Goal: Information Seeking & Learning: Find specific fact

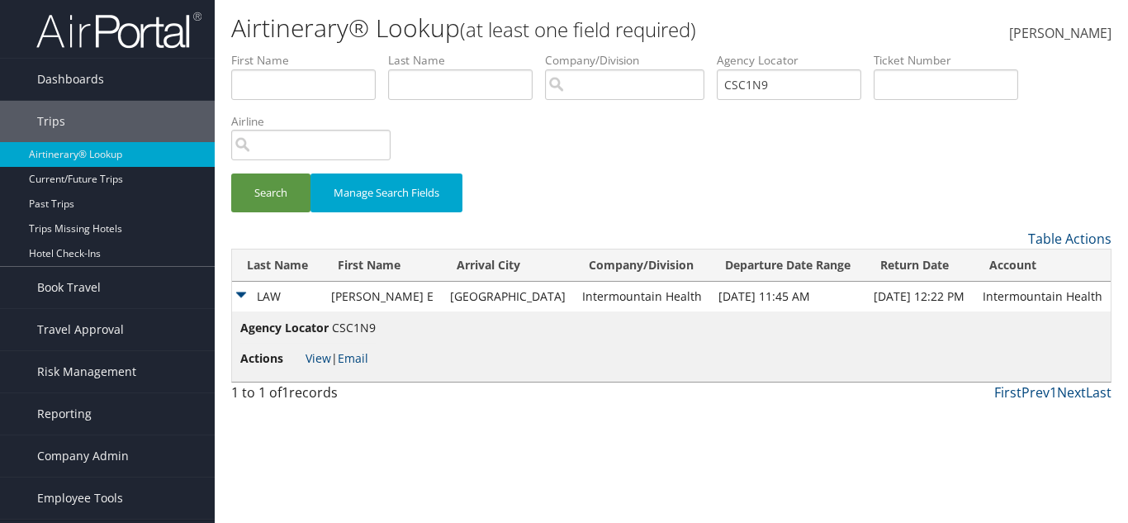
click at [803, 88] on input "CSC1N9" at bounding box center [789, 84] width 145 height 31
click at [253, 187] on button "Search" at bounding box center [270, 192] width 79 height 39
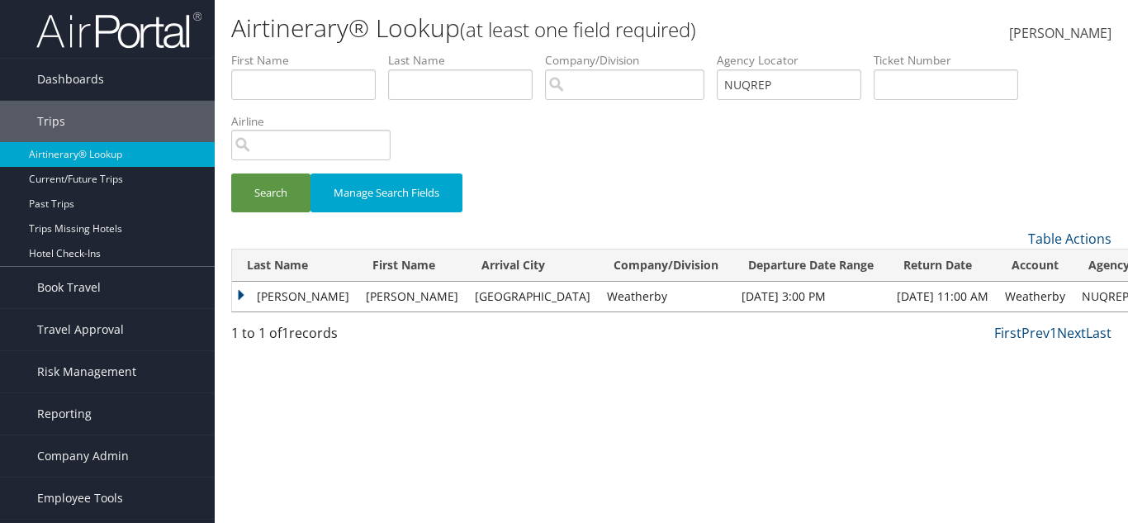
click at [310, 282] on td "Schafer" at bounding box center [295, 297] width 126 height 30
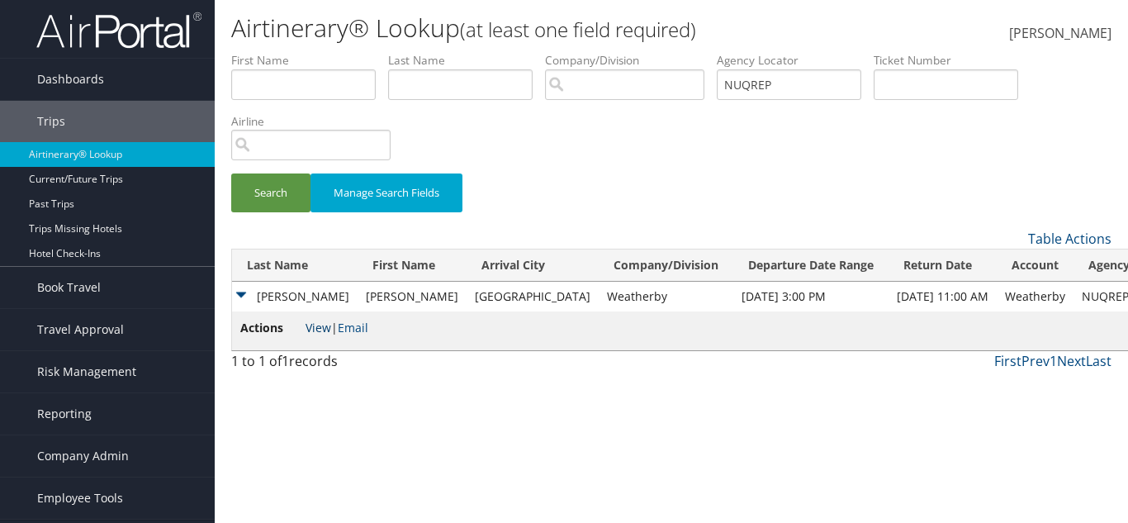
click at [325, 327] on link "View" at bounding box center [319, 328] width 26 height 16
click at [599, 292] on td "Weatherby" at bounding box center [666, 297] width 135 height 30
copy td "Weatherby"
click at [815, 89] on input "NUQREP" at bounding box center [789, 84] width 145 height 31
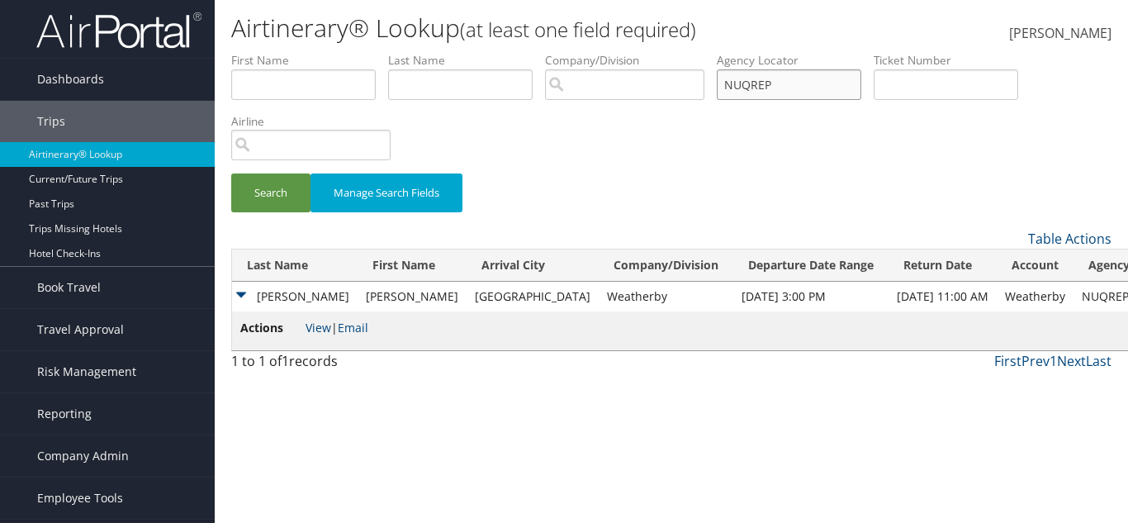
click at [812, 89] on input "NUQREP" at bounding box center [789, 84] width 145 height 31
click at [814, 88] on input "NUQREP" at bounding box center [789, 84] width 145 height 31
paste input "DHXDEA"
type input "DHXDEA"
click at [291, 191] on button "Search" at bounding box center [270, 192] width 79 height 39
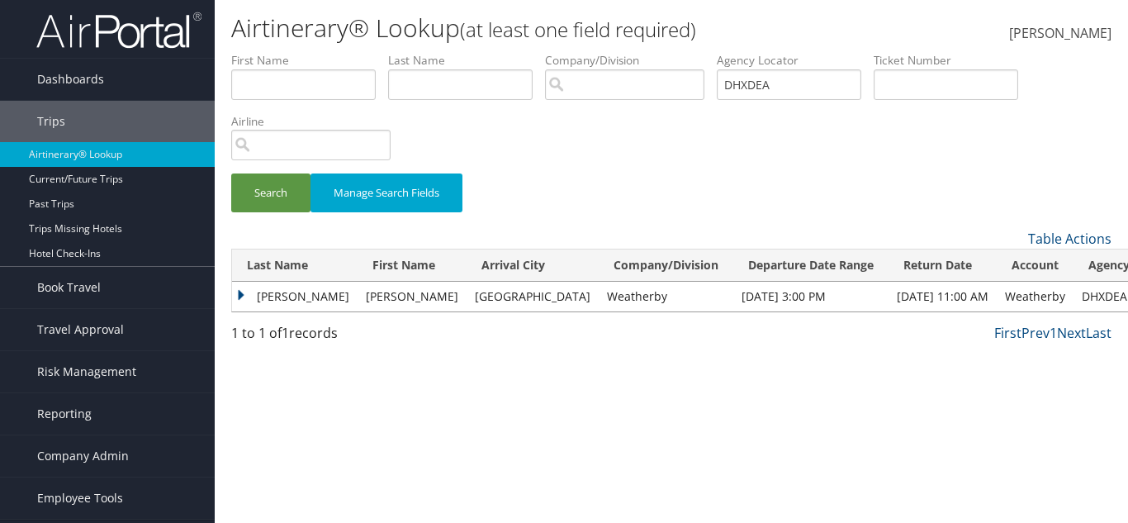
drag, startPoint x: 269, startPoint y: 299, endPoint x: 272, endPoint y: 308, distance: 9.4
click at [268, 299] on td "Schafer" at bounding box center [295, 297] width 126 height 30
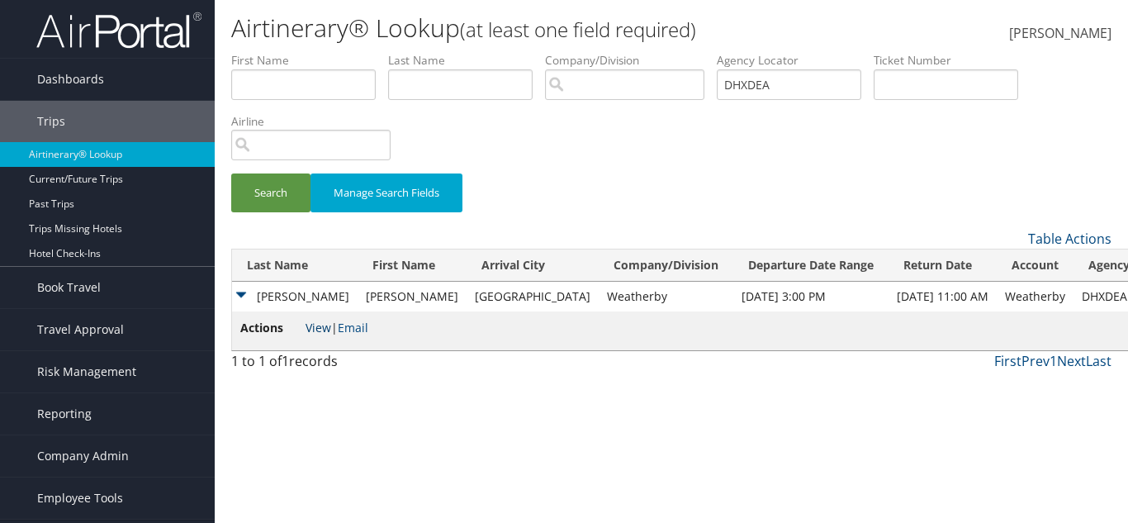
click at [316, 325] on link "View" at bounding box center [319, 328] width 26 height 16
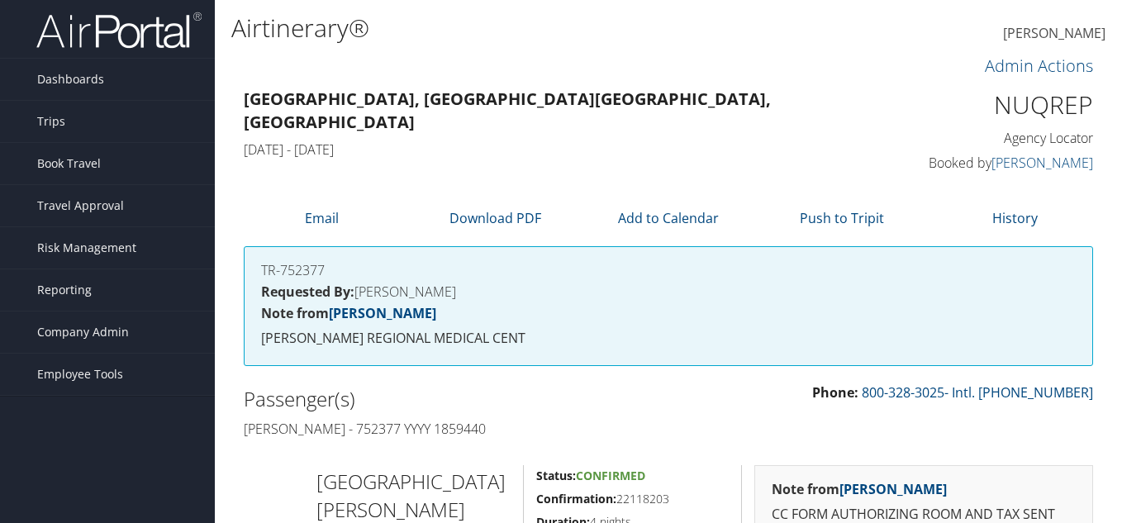
scroll to position [330, 0]
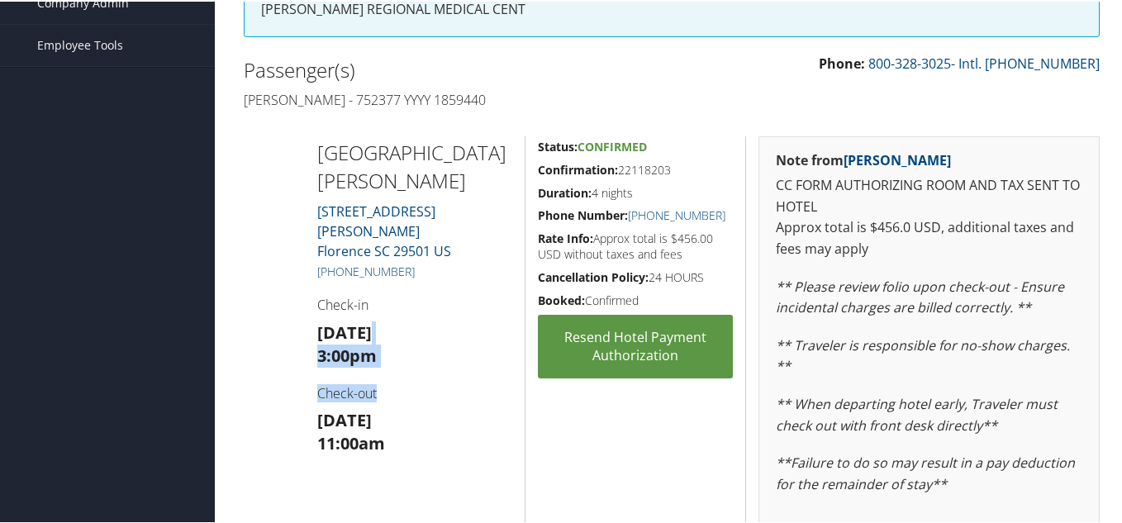
drag, startPoint x: 395, startPoint y: 310, endPoint x: 392, endPoint y: 380, distance: 70.3
click at [398, 378] on div "Hyatt Place Florence Downtown 100 East Evans Street Florence SC 29501 US (843) …" at bounding box center [415, 380] width 221 height 491
click at [372, 407] on strong "Sun 07 Sep" at bounding box center [344, 418] width 55 height 22
drag, startPoint x: 342, startPoint y: 404, endPoint x: 458, endPoint y: 393, distance: 117.0
click at [458, 407] on h3 "Sun 07 Sep 11:00am" at bounding box center [415, 430] width 196 height 46
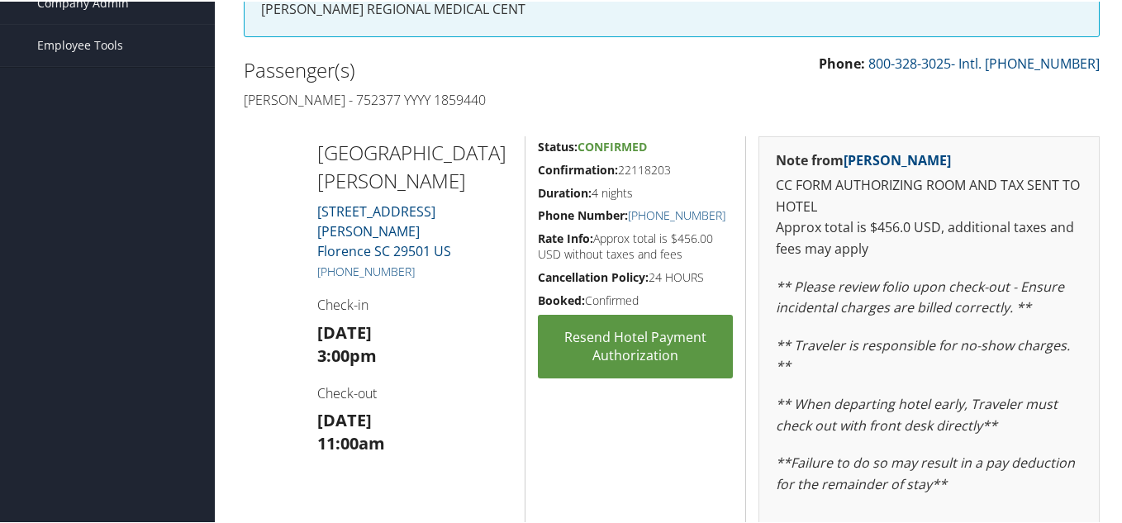
drag, startPoint x: 469, startPoint y: 285, endPoint x: 490, endPoint y: 273, distance: 23.7
click at [469, 294] on h4 "Check-in" at bounding box center [415, 303] width 196 height 18
drag, startPoint x: 708, startPoint y: 217, endPoint x: 626, endPoint y: 221, distance: 81.9
click at [626, 221] on h5 "Phone Number: [PHONE_NUMBER]" at bounding box center [635, 214] width 195 height 17
copy link "[PHONE_NUMBER]"
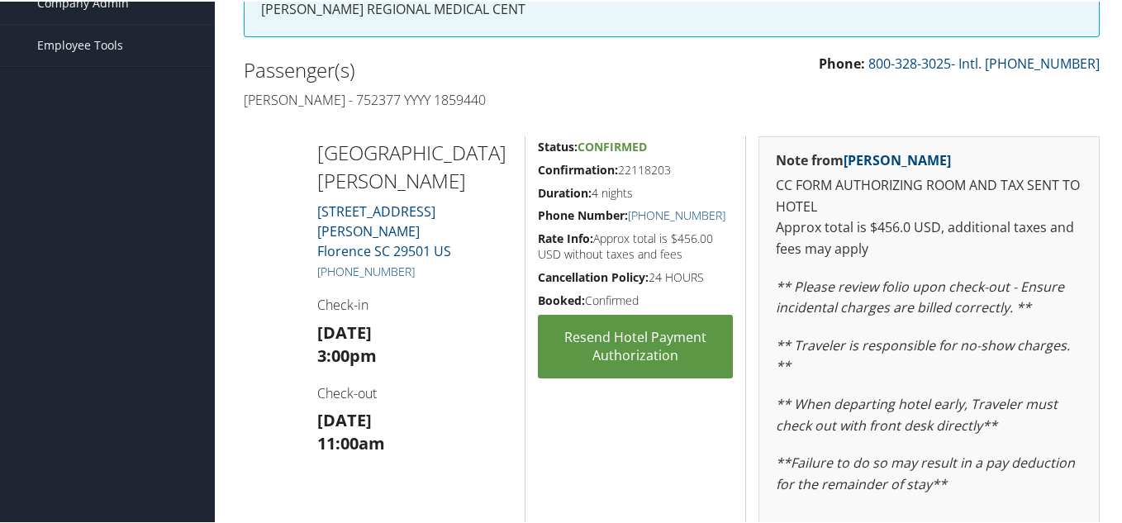
click at [515, 83] on div "Passenger(s) Angela Schafer - 752377 YYYY 1859440" at bounding box center [451, 83] width 440 height 62
drag, startPoint x: 659, startPoint y: 139, endPoint x: 582, endPoint y: 135, distance: 77.8
click at [582, 135] on div "Status: Confirmed Confirmation: 22118203 Duration: 4 nights Phone Number: (843)…" at bounding box center [635, 380] width 221 height 491
click at [616, 93] on h4 "Angela Schafer - 752377 YYYY 1859440" at bounding box center [452, 98] width 416 height 18
drag, startPoint x: 670, startPoint y: 141, endPoint x: 579, endPoint y: 142, distance: 90.9
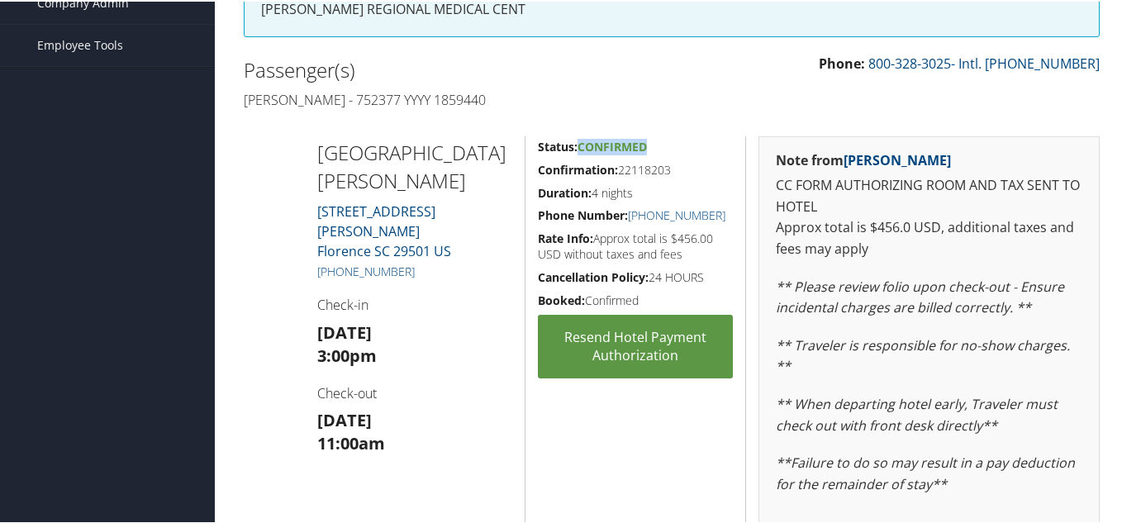
click at [579, 142] on h5 "Status: Confirmed" at bounding box center [635, 145] width 195 height 17
drag, startPoint x: 686, startPoint y: 164, endPoint x: 613, endPoint y: 163, distance: 72.7
click at [613, 163] on h5 "Confirmation: 22118203" at bounding box center [635, 168] width 195 height 17
drag, startPoint x: 351, startPoint y: 390, endPoint x: 459, endPoint y: 388, distance: 108.2
click at [458, 407] on h3 "Sun 07 Sep 11:00am" at bounding box center [415, 430] width 196 height 46
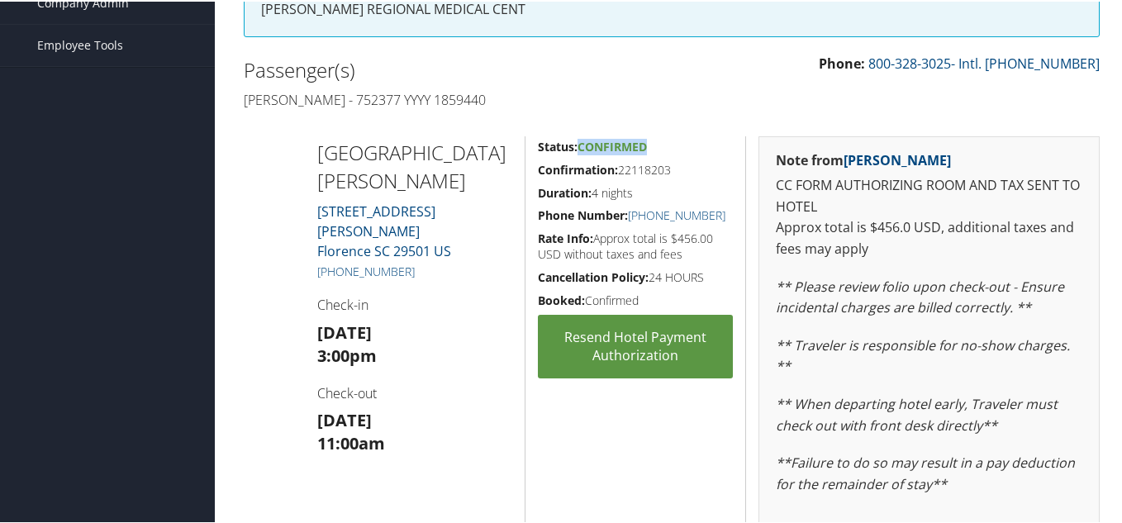
click at [459, 407] on h3 "Sun 07 Sep 11:00am" at bounding box center [415, 430] width 196 height 46
drag, startPoint x: 628, startPoint y: 166, endPoint x: 619, endPoint y: 166, distance: 9.1
click at [619, 166] on h5 "Confirmation: 22118203" at bounding box center [635, 168] width 195 height 17
click at [626, 165] on h5 "Confirmation: 22118203" at bounding box center [635, 168] width 195 height 17
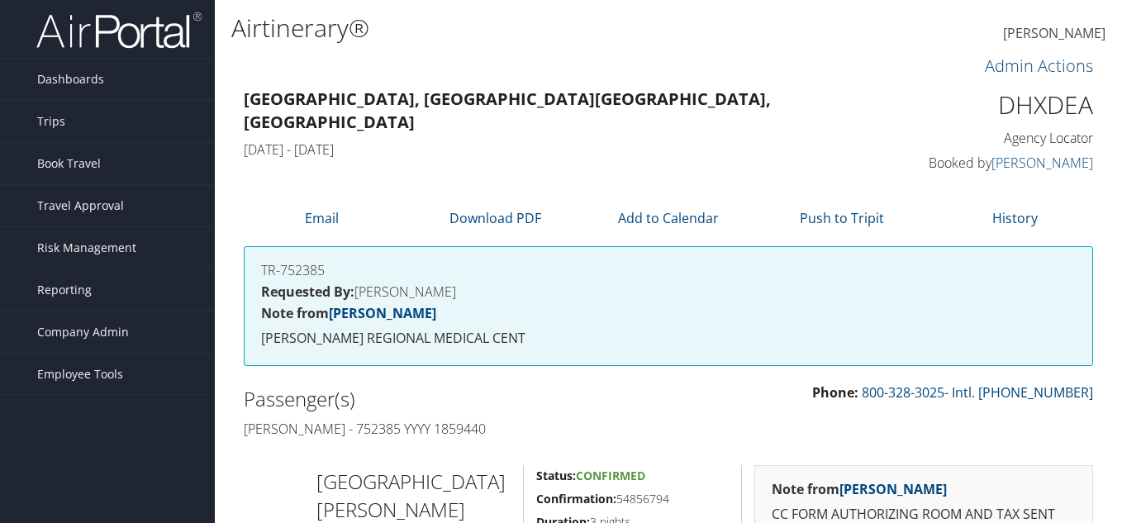
scroll to position [330, 0]
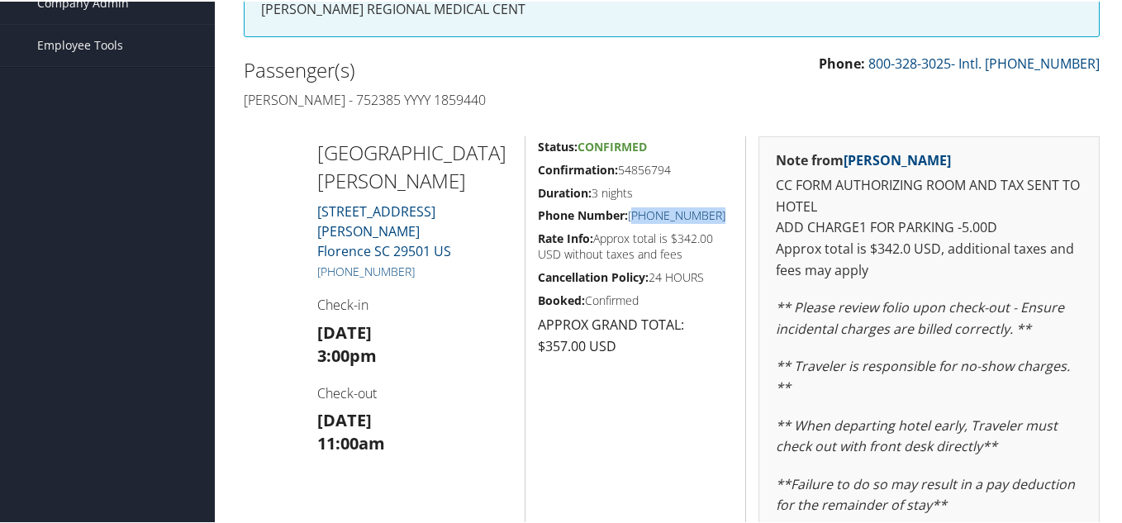
click at [631, 215] on h5 "Phone Number: [PHONE_NUMBER]" at bounding box center [635, 214] width 195 height 17
click at [722, 216] on h5 "Phone Number: [PHONE_NUMBER]" at bounding box center [635, 214] width 195 height 17
drag, startPoint x: 708, startPoint y: 216, endPoint x: 625, endPoint y: 214, distance: 82.6
click at [625, 214] on h5 "Phone Number: [PHONE_NUMBER]" at bounding box center [635, 214] width 195 height 17
copy link "[PHONE_NUMBER]"
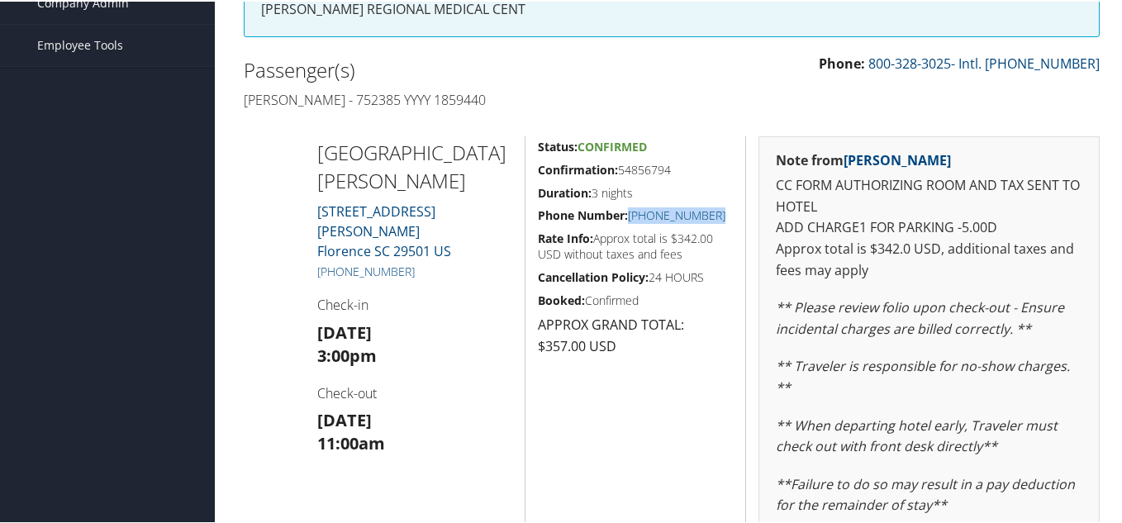
drag, startPoint x: 407, startPoint y: 312, endPoint x: 382, endPoint y: 395, distance: 86.2
click at [370, 397] on div "[GEOGRAPHIC_DATA][PERSON_NAME] [STREET_ADDRESS][PERSON_NAME] [PHONE_NUMBER] Che…" at bounding box center [415, 390] width 221 height 511
click at [372, 407] on strong "[DATE]" at bounding box center [344, 418] width 55 height 22
drag, startPoint x: 416, startPoint y: 394, endPoint x: 311, endPoint y: 393, distance: 105.7
click at [311, 393] on div "[GEOGRAPHIC_DATA][PERSON_NAME] [STREET_ADDRESS][PERSON_NAME] [PHONE_NUMBER] Che…" at bounding box center [415, 390] width 221 height 511
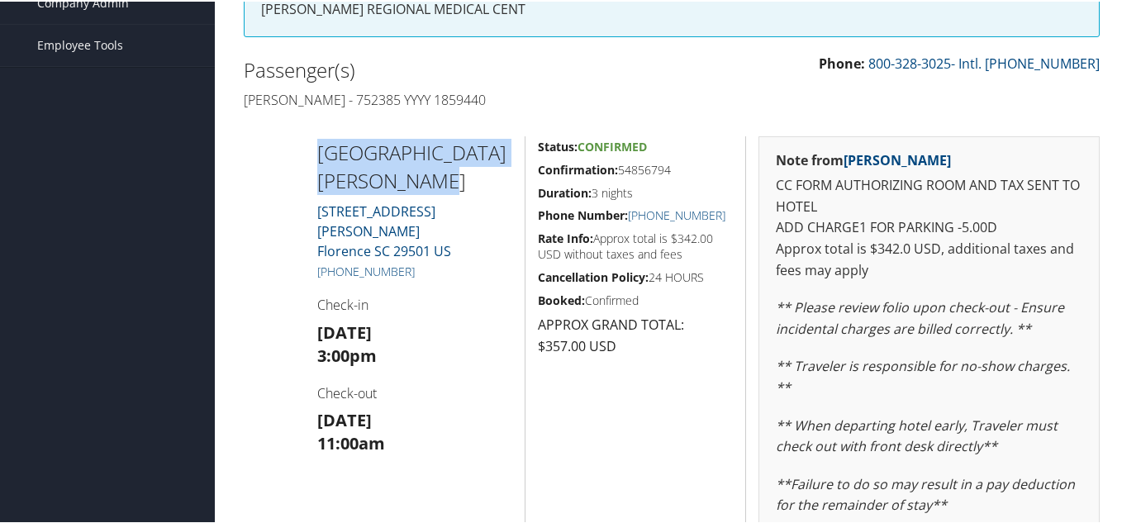
drag, startPoint x: 437, startPoint y: 175, endPoint x: 293, endPoint y: 148, distance: 146.3
click at [293, 148] on div "[GEOGRAPHIC_DATA][PERSON_NAME] [STREET_ADDRESS][PERSON_NAME] [PHONE_NUMBER] Che…" at bounding box center [671, 390] width 881 height 511
copy h2 "[GEOGRAPHIC_DATA][PERSON_NAME]"
